Goal: Task Accomplishment & Management: Manage account settings

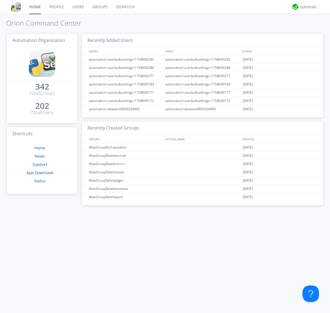
click at [78, 7] on link "Users" at bounding box center [78, 7] width 20 height 14
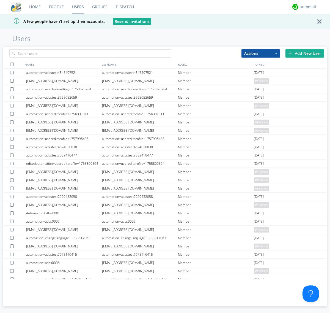
click at [305, 53] on div "Add New User" at bounding box center [305, 53] width 39 height 8
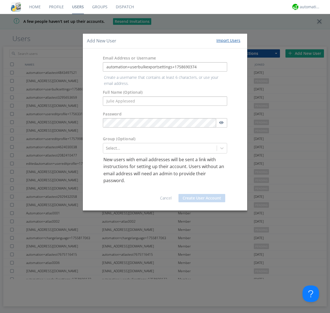
type input "automation+userbulkexportsettings+1758690374"
click at [202, 194] on button "Create User Account" at bounding box center [202, 198] width 47 height 8
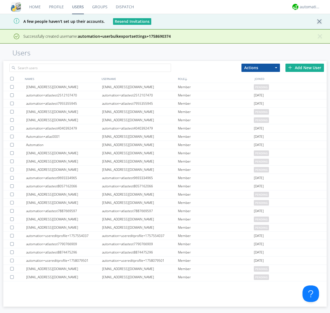
click at [305, 67] on div "Add New User" at bounding box center [305, 68] width 39 height 8
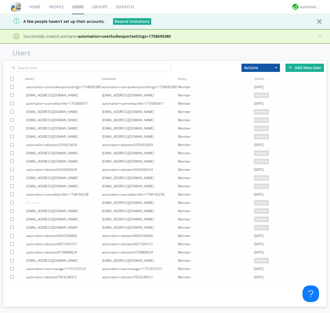
click at [305, 67] on div "Add New User" at bounding box center [305, 68] width 39 height 8
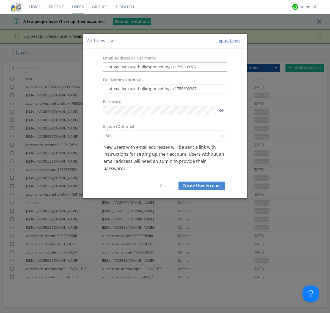
click at [202, 185] on button "Create User Account" at bounding box center [202, 185] width 47 height 8
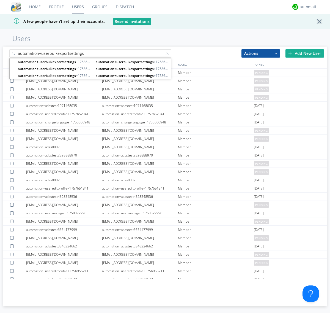
type input "automation+userbulkexportsettings"
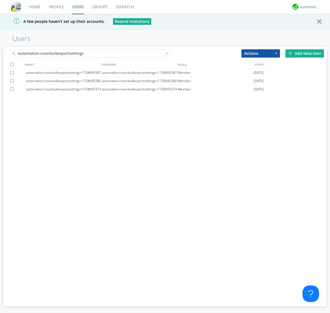
click at [12, 64] on div at bounding box center [12, 64] width 4 height 4
click at [261, 53] on button "Actions" at bounding box center [261, 53] width 39 height 8
click at [0, 0] on link "Export Users" at bounding box center [0, 0] width 0 height 0
click at [168, 54] on div at bounding box center [169, 55] width 6 height 6
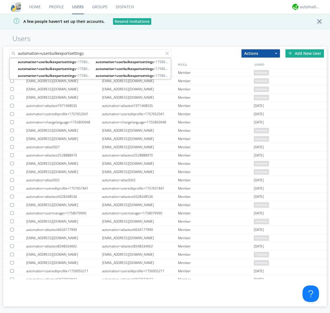
type input "automation+userbulkexportsettings"
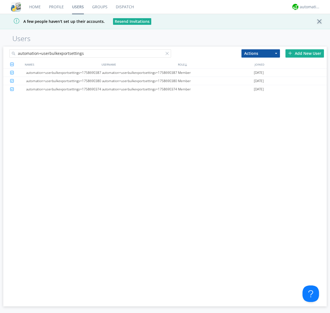
click at [261, 53] on button "Actions" at bounding box center [261, 53] width 39 height 8
click at [0, 0] on link "Delete User" at bounding box center [0, 0] width 0 height 0
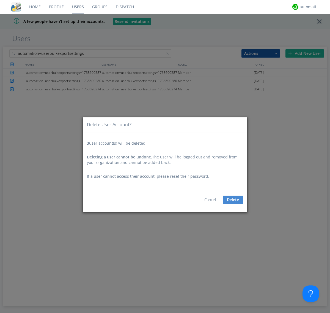
click at [233, 199] on button "Delete" at bounding box center [233, 199] width 20 height 8
